Goal: Task Accomplishment & Management: Use online tool/utility

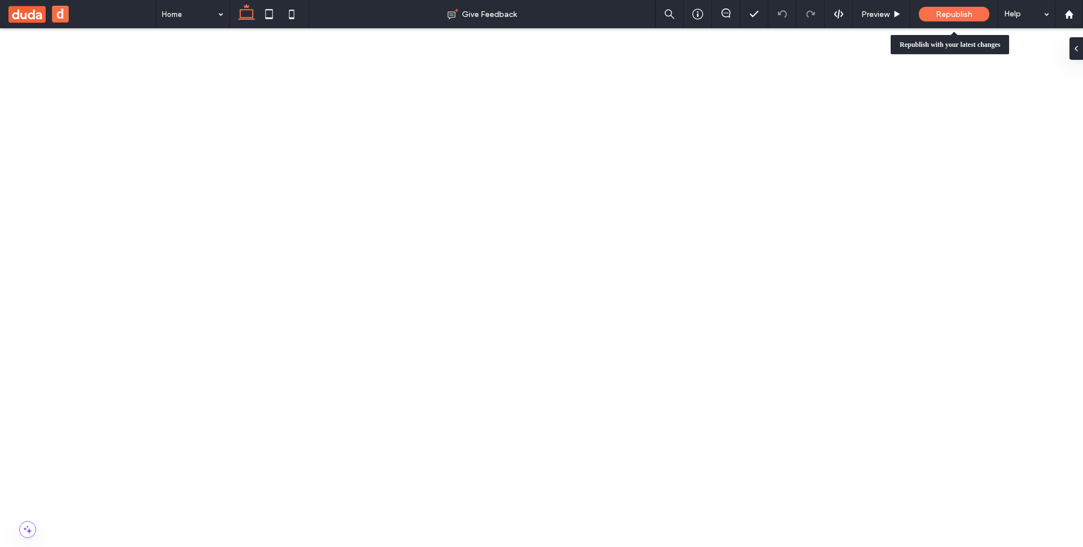
click at [938, 17] on span "Republish" at bounding box center [954, 15] width 37 height 10
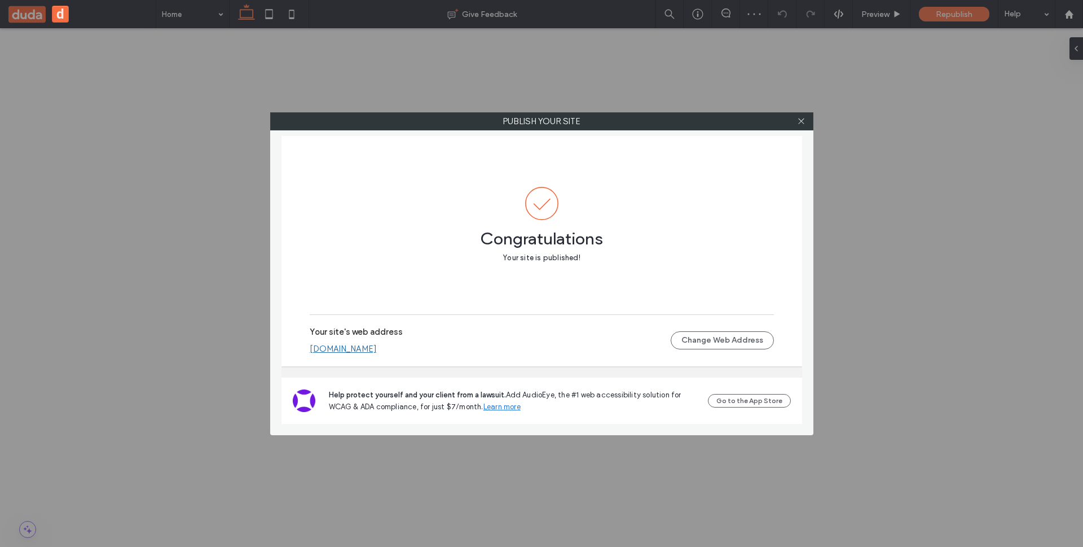
click at [310, 350] on link "emptysite.multiscreen.d1test.biz" at bounding box center [343, 349] width 67 height 10
click at [310, 285] on div "Congratulations Your site is published!" at bounding box center [542, 225] width 464 height 179
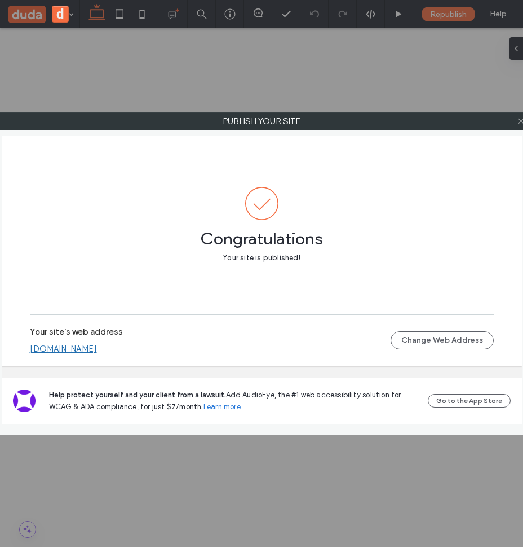
click at [522, 124] on icon at bounding box center [521, 121] width 8 height 8
